Goal: Task Accomplishment & Management: Use online tool/utility

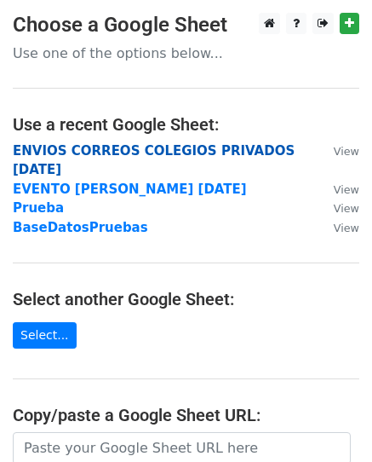
click at [251, 149] on strong "ENVIOS CORREOS COLEGIOS PRIVADOS [DATE]" at bounding box center [154, 160] width 282 height 35
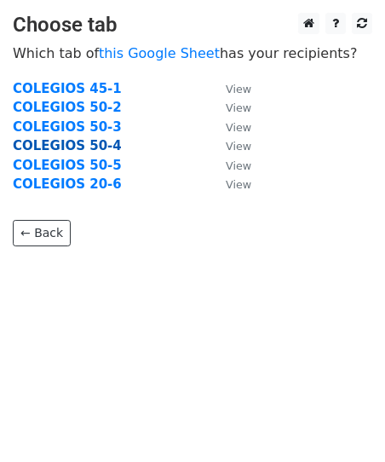
click at [92, 146] on strong "COLEGIOS 50-4" at bounding box center [67, 145] width 109 height 15
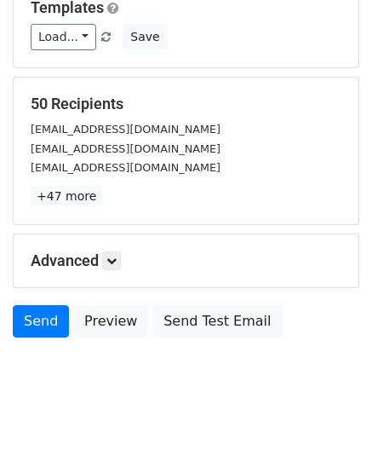
scroll to position [200, 0]
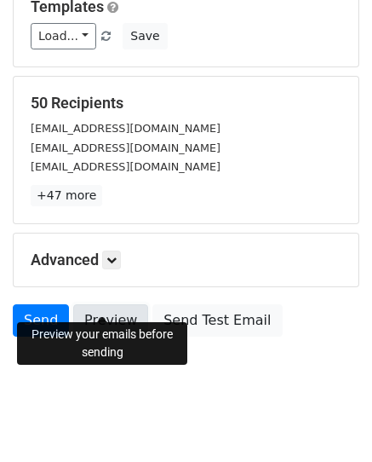
click at [86, 304] on link "Preview" at bounding box center [110, 320] width 75 height 32
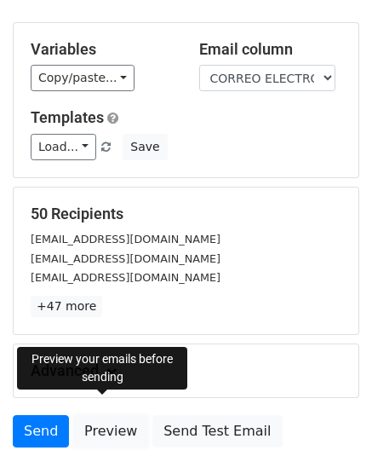
scroll to position [0, 0]
